Goal: Transaction & Acquisition: Purchase product/service

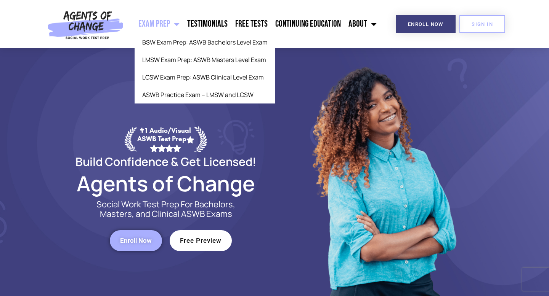
click at [176, 23] on span "Menu" at bounding box center [175, 24] width 10 height 17
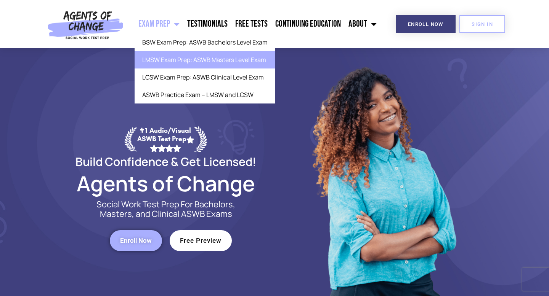
click at [211, 62] on link "LMSW Exam Prep: ASWB Masters Level Exam" at bounding box center [204, 60] width 141 height 18
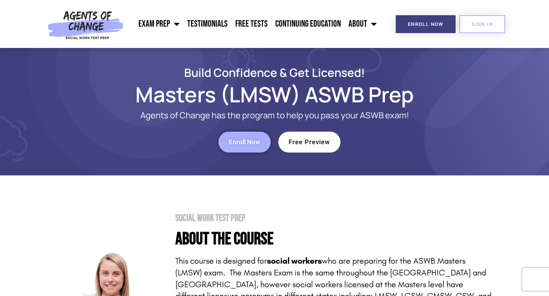
click at [239, 142] on span "Enroll Now" at bounding box center [245, 142] width 32 height 6
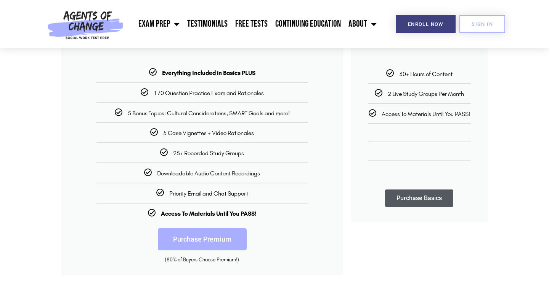
scroll to position [183, 0]
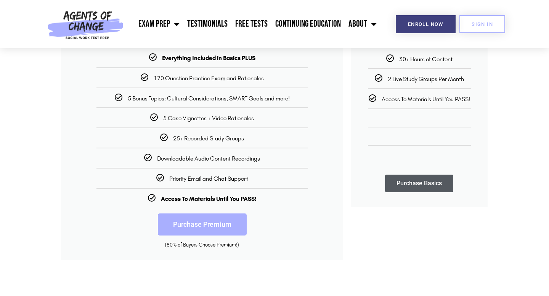
click at [198, 226] on link "Purchase Premium" at bounding box center [202, 225] width 89 height 22
